Goal: Information Seeking & Learning: Check status

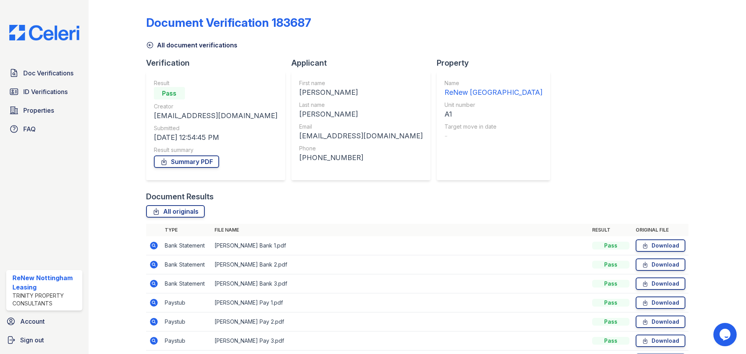
scroll to position [17, 0]
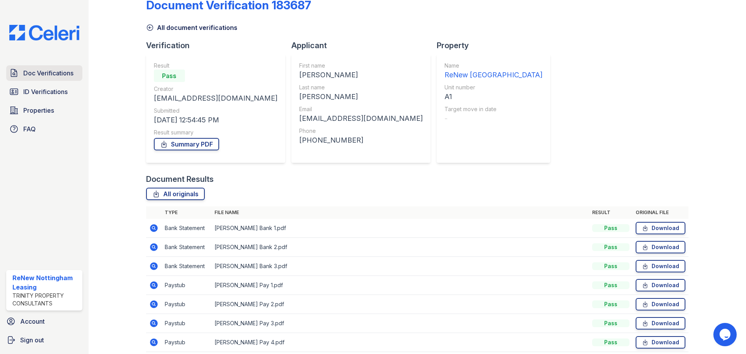
click at [57, 73] on span "Doc Verifications" at bounding box center [48, 72] width 50 height 9
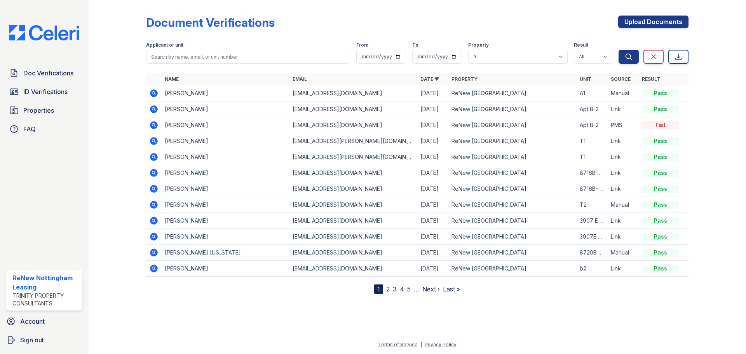
click at [573, 17] on div "Document Verifications Upload Documents" at bounding box center [417, 26] width 542 height 20
click at [157, 205] on icon at bounding box center [154, 205] width 8 height 8
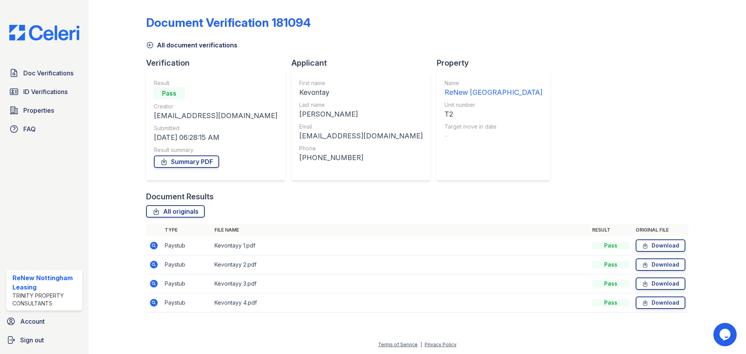
click at [154, 244] on icon at bounding box center [153, 245] width 2 height 2
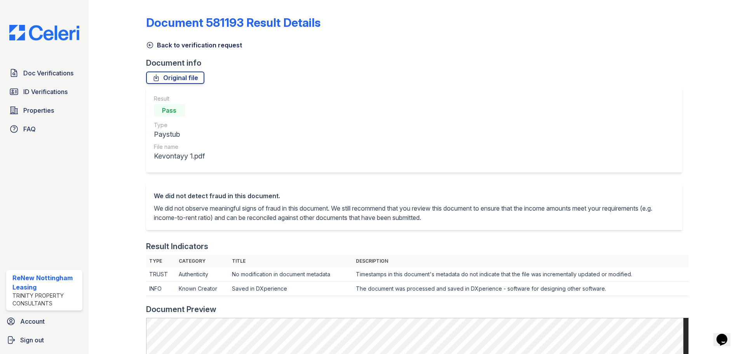
click at [148, 43] on icon at bounding box center [150, 45] width 8 height 8
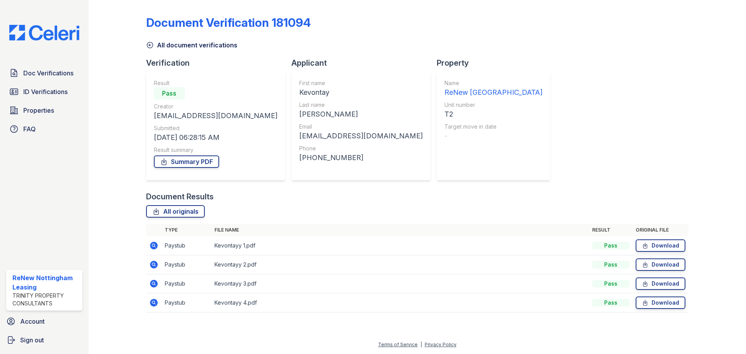
drag, startPoint x: 154, startPoint y: 265, endPoint x: 158, endPoint y: 260, distance: 6.1
click at [155, 265] on icon at bounding box center [153, 264] width 9 height 9
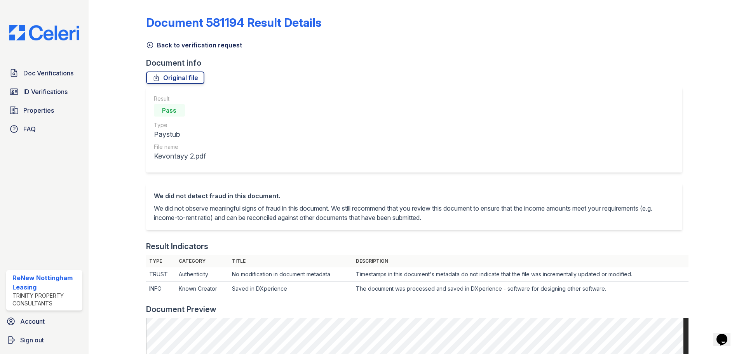
click at [148, 43] on icon at bounding box center [150, 45] width 8 height 8
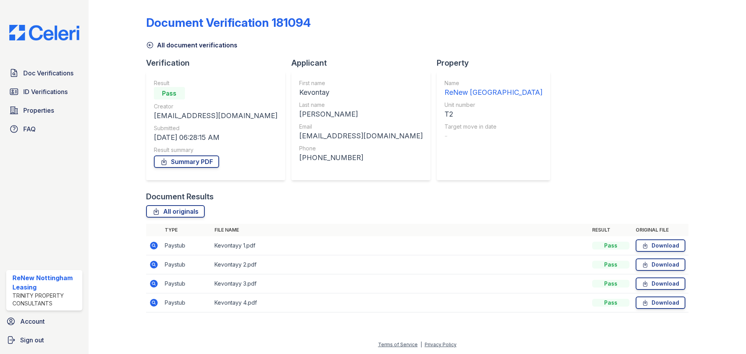
click at [151, 280] on icon at bounding box center [153, 283] width 9 height 9
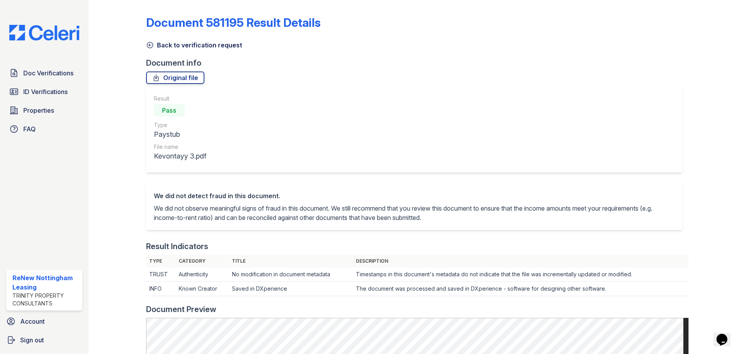
click at [149, 45] on icon at bounding box center [150, 45] width 6 height 6
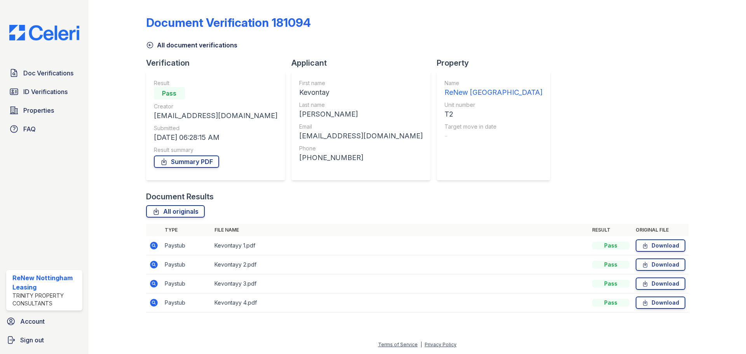
click at [156, 302] on icon at bounding box center [154, 303] width 8 height 8
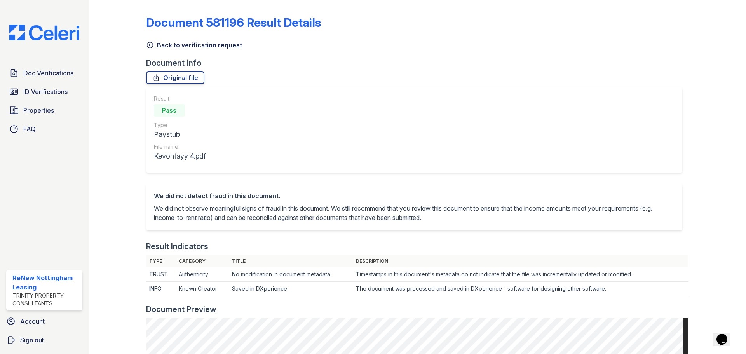
click at [147, 42] on icon at bounding box center [150, 45] width 8 height 8
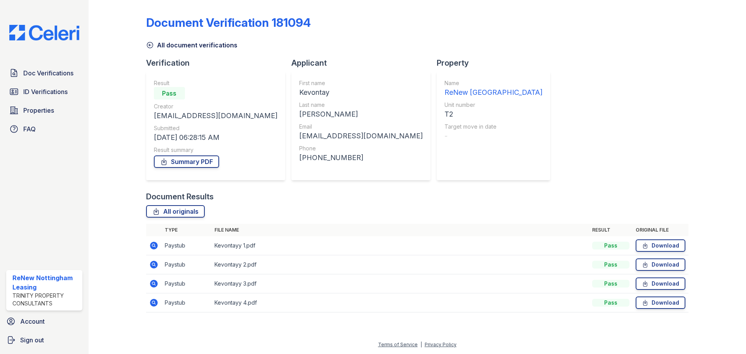
click at [154, 283] on icon at bounding box center [153, 283] width 2 height 2
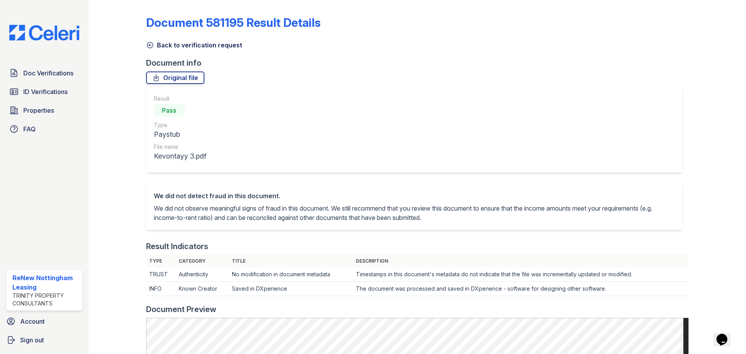
click at [150, 45] on icon at bounding box center [150, 45] width 8 height 8
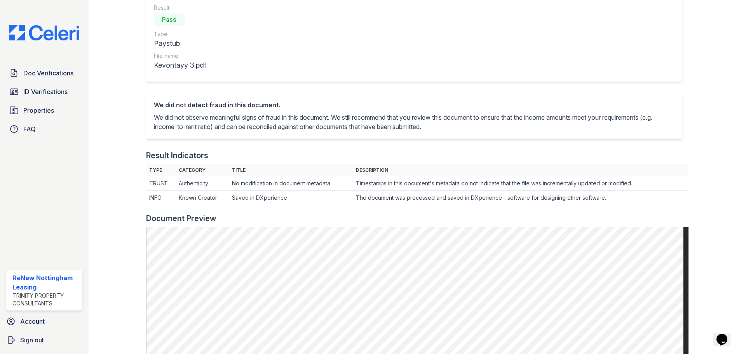
scroll to position [233, 0]
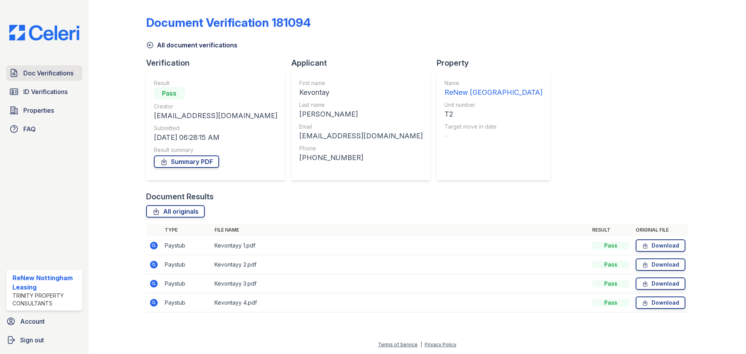
click at [56, 75] on span "Doc Verifications" at bounding box center [48, 72] width 50 height 9
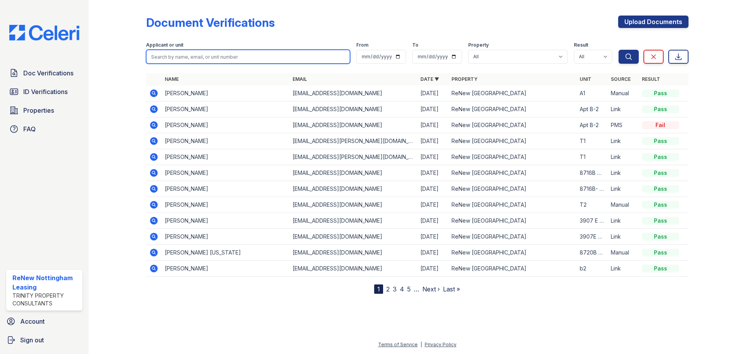
click at [182, 62] on input "search" at bounding box center [248, 57] width 204 height 14
click at [182, 58] on input "search" at bounding box center [248, 57] width 204 height 14
type input "marcel"
click at [618, 50] on button "Search" at bounding box center [628, 57] width 20 height 14
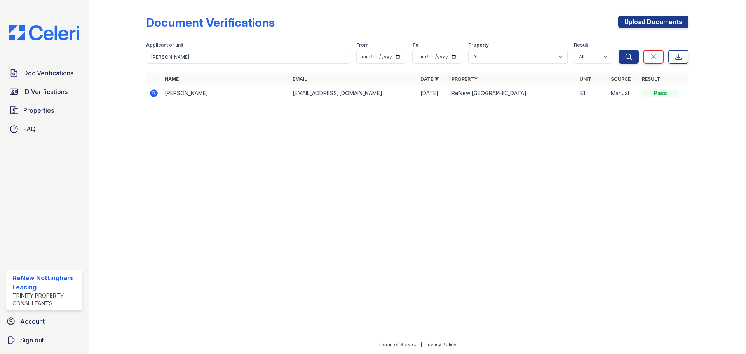
click at [152, 93] on icon at bounding box center [153, 93] width 9 height 9
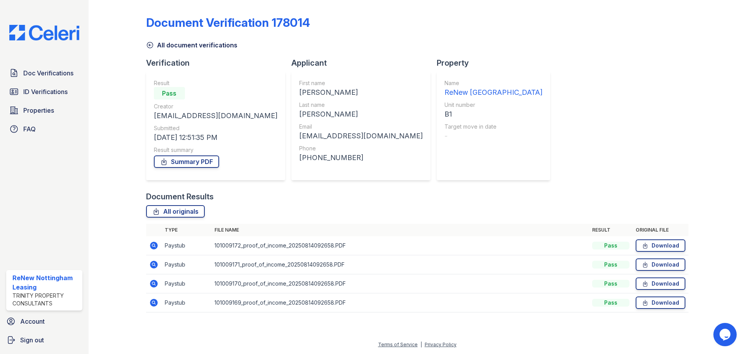
click at [154, 245] on icon at bounding box center [153, 245] width 2 height 2
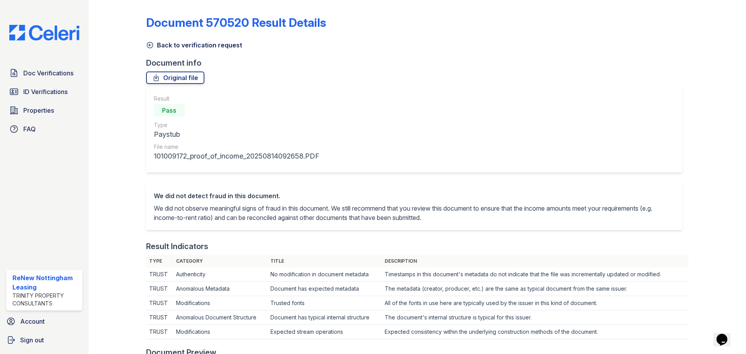
click at [146, 44] on icon at bounding box center [150, 45] width 8 height 8
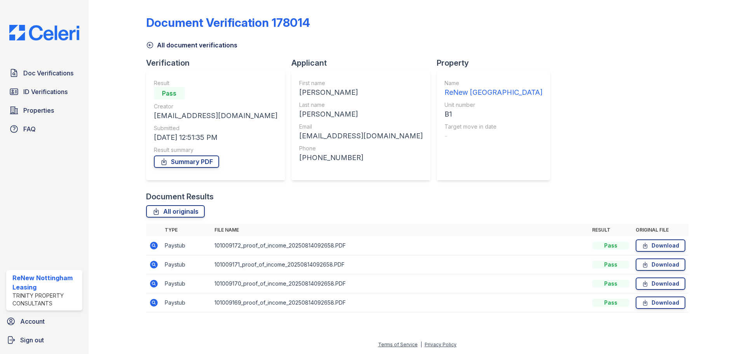
click at [154, 284] on icon at bounding box center [153, 283] width 9 height 9
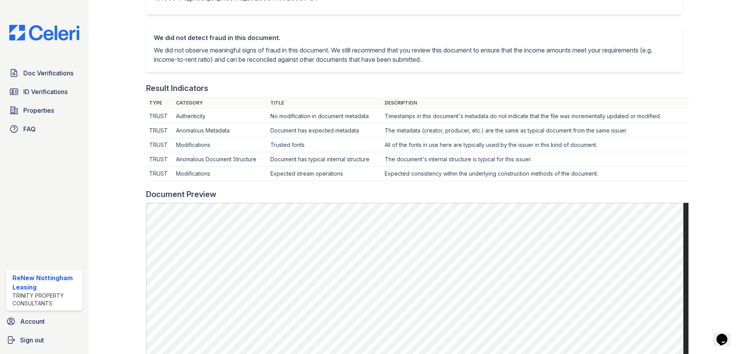
scroll to position [39, 0]
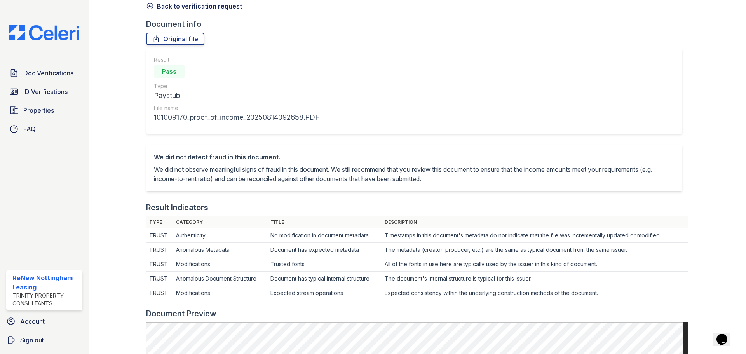
click at [148, 5] on icon at bounding box center [150, 6] width 8 height 8
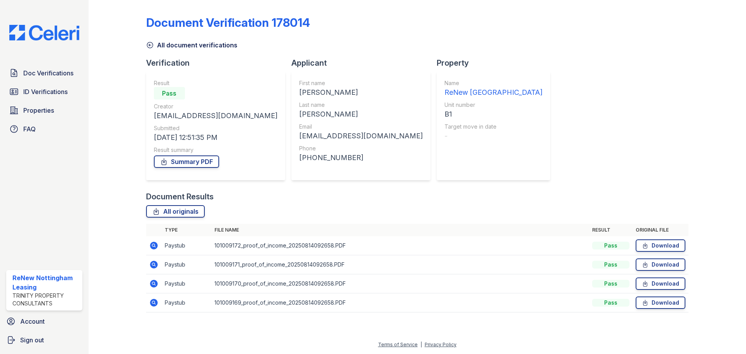
click at [155, 304] on icon at bounding box center [153, 302] width 9 height 9
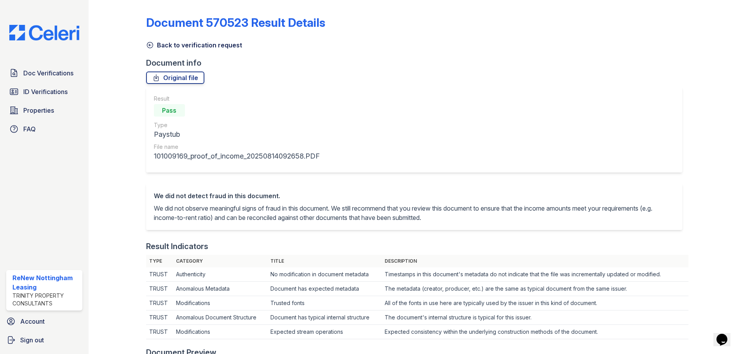
click at [151, 45] on icon at bounding box center [150, 45] width 8 height 8
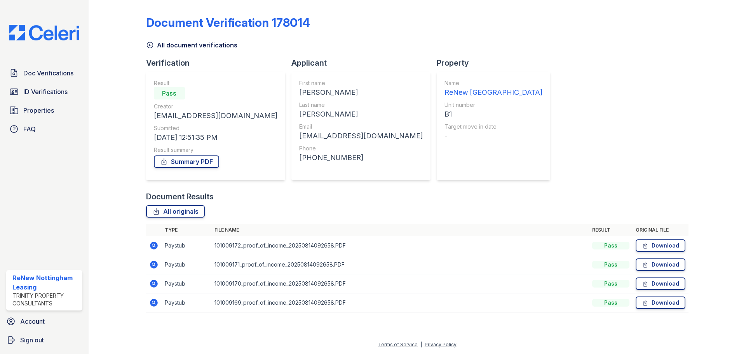
click at [154, 301] on icon at bounding box center [154, 303] width 8 height 8
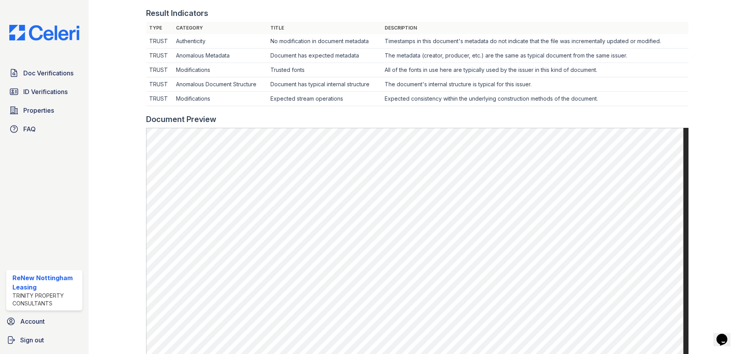
scroll to position [272, 0]
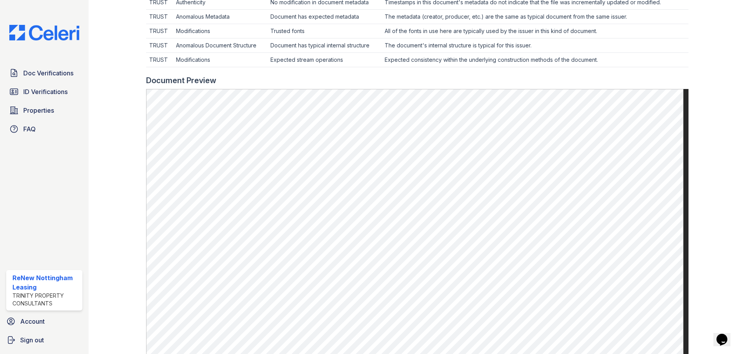
click at [122, 114] on div at bounding box center [123, 86] width 45 height 711
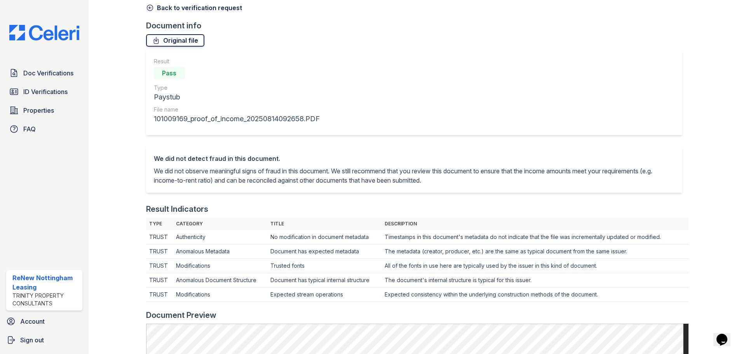
scroll to position [0, 0]
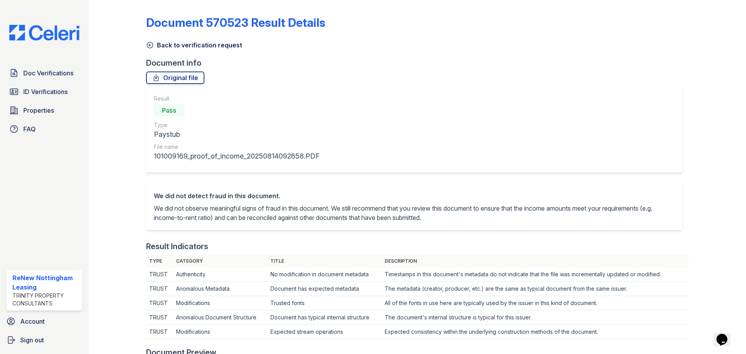
click at [150, 44] on icon at bounding box center [150, 45] width 8 height 8
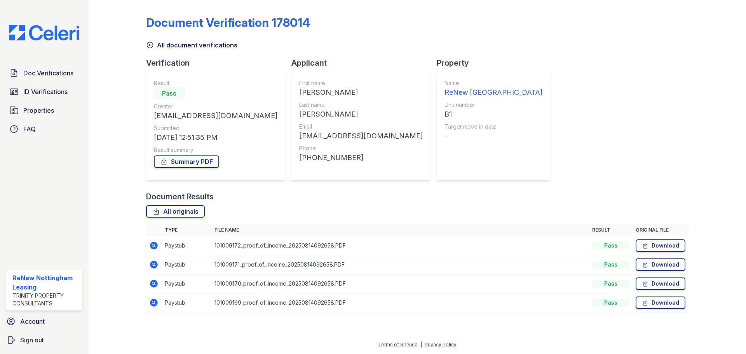
click at [154, 282] on icon at bounding box center [153, 283] width 9 height 9
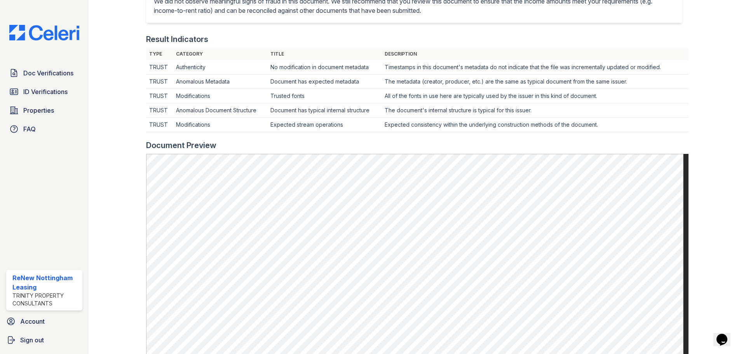
scroll to position [78, 0]
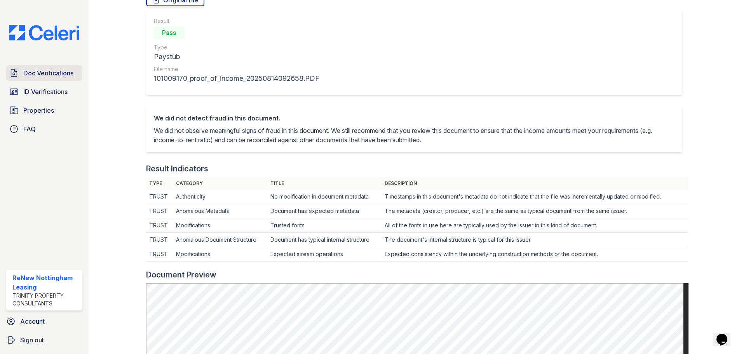
click at [49, 66] on link "Doc Verifications" at bounding box center [44, 73] width 76 height 16
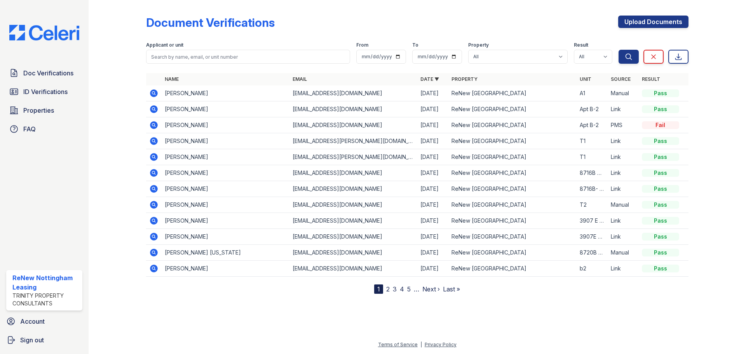
click at [154, 92] on icon at bounding box center [153, 93] width 9 height 9
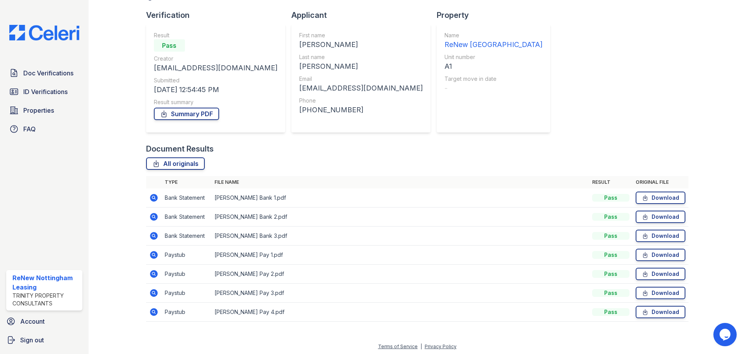
scroll to position [50, 0]
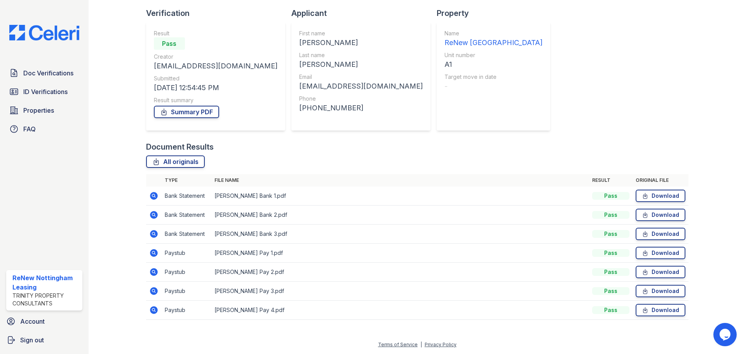
click at [151, 252] on icon at bounding box center [153, 252] width 9 height 9
